Goal: Task Accomplishment & Management: Manage account settings

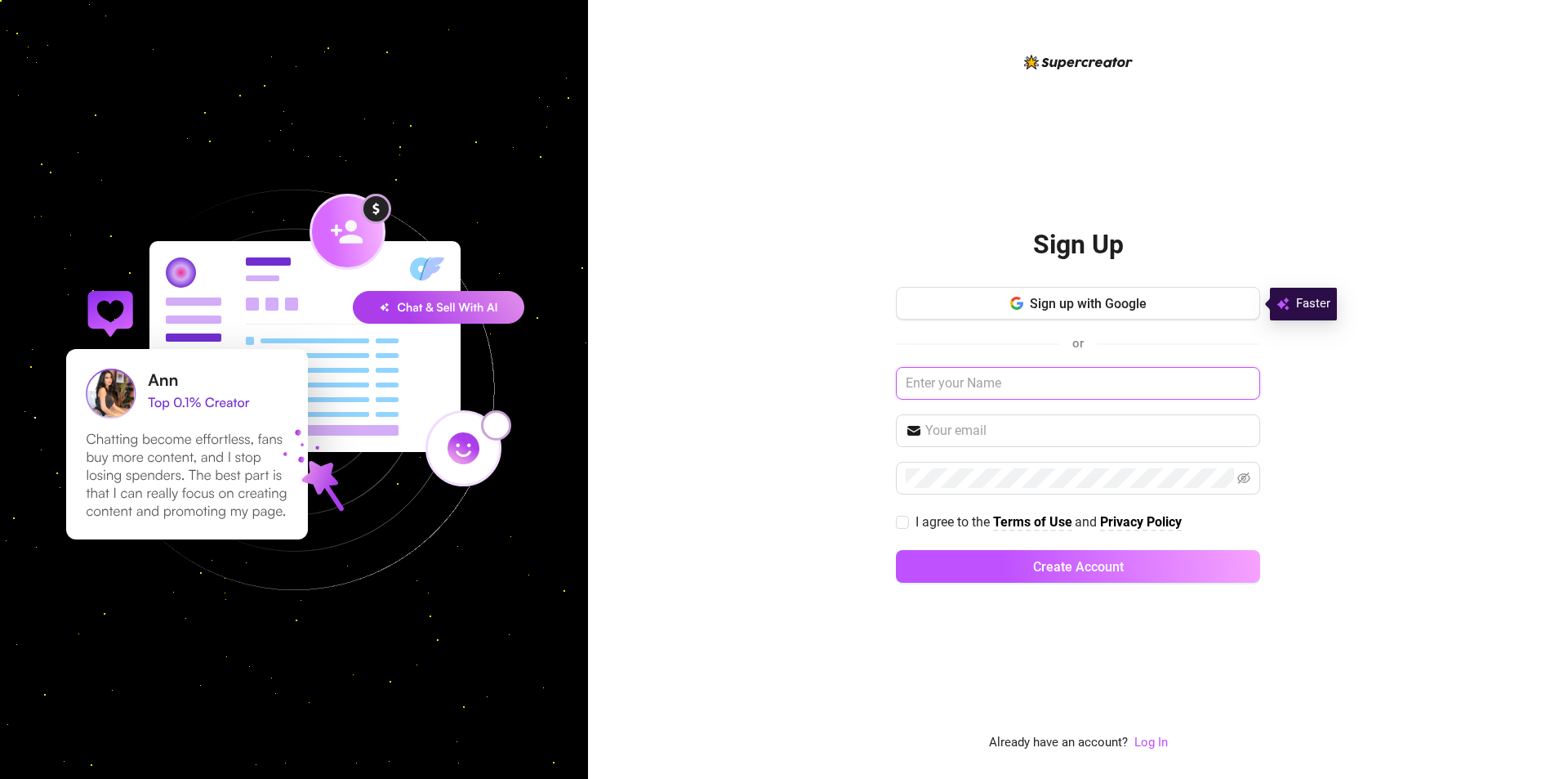
click at [1092, 381] on input "text" at bounding box center [1077, 384] width 364 height 33
click at [1161, 733] on link "Log In" at bounding box center [1151, 743] width 34 height 20
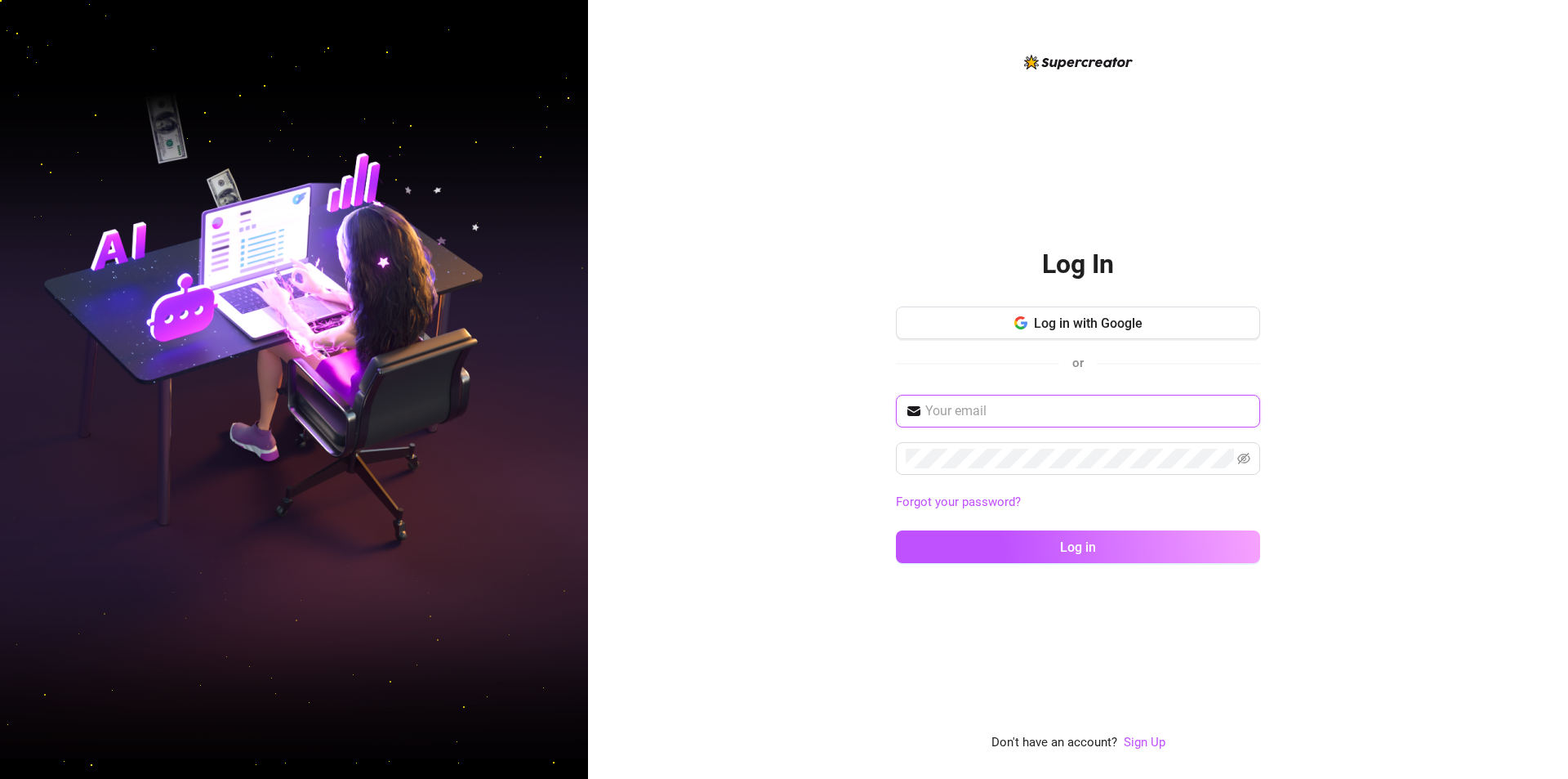
type input "[EMAIL_ADDRESS][PERSON_NAME][DOMAIN_NAME]"
click at [1087, 409] on input "[EMAIL_ADDRESS][PERSON_NAME][DOMAIN_NAME]" at bounding box center [1087, 411] width 325 height 20
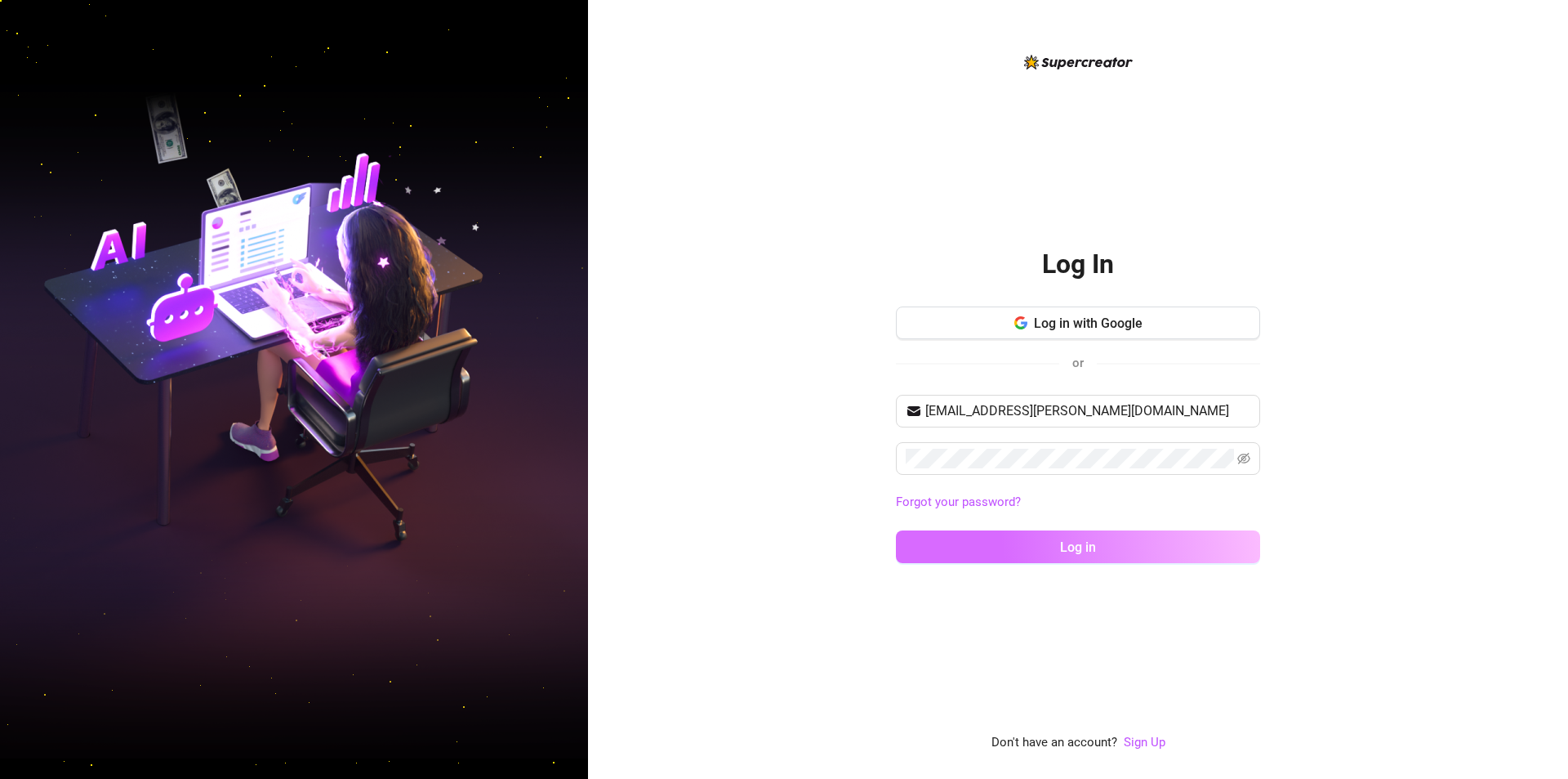
click at [964, 541] on button "Log in" at bounding box center [1077, 546] width 364 height 33
